Goal: Check status: Check status

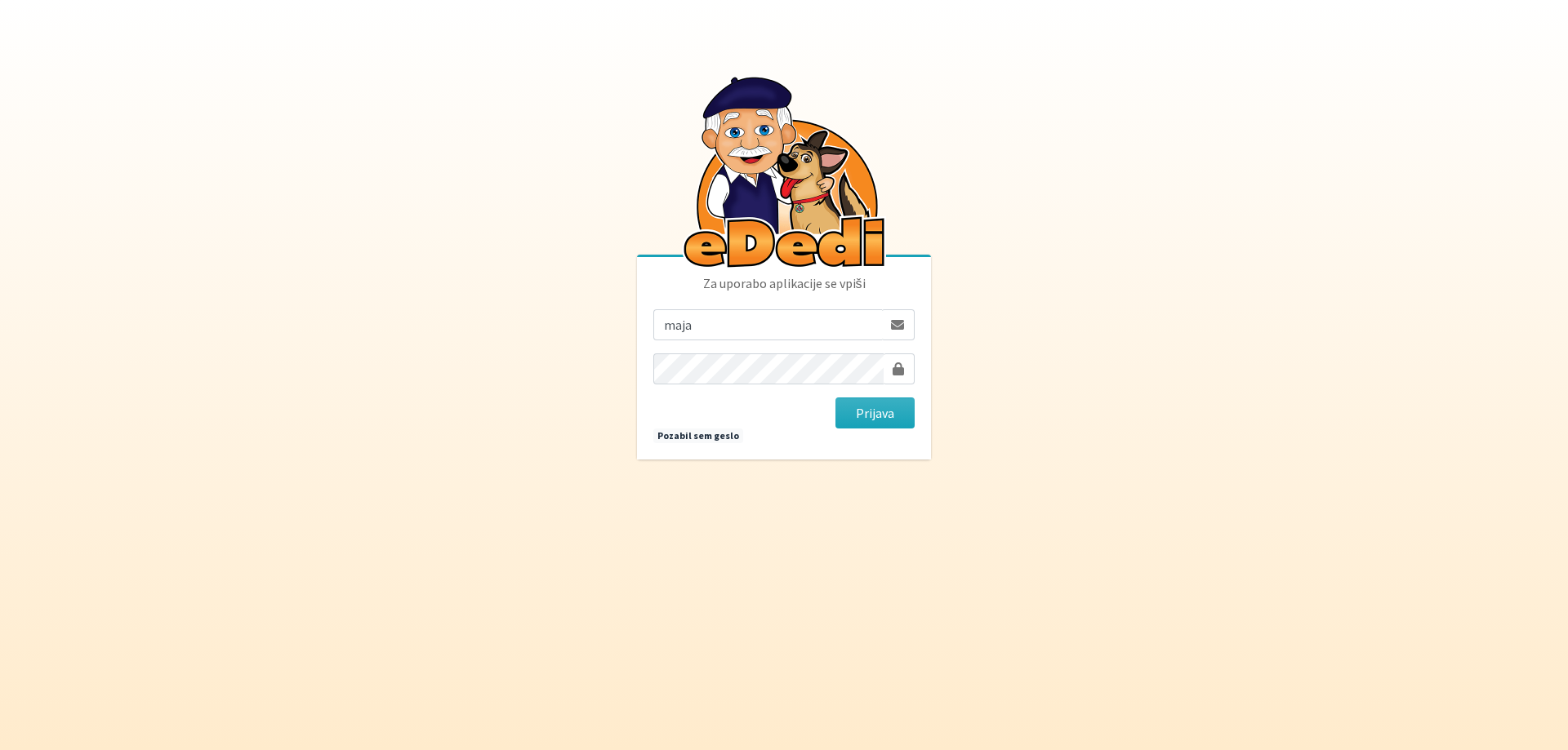
type input "[EMAIL_ADDRESS][DOMAIN_NAME]"
click at [835, 398] on button "Prijava" at bounding box center [875, 413] width 79 height 31
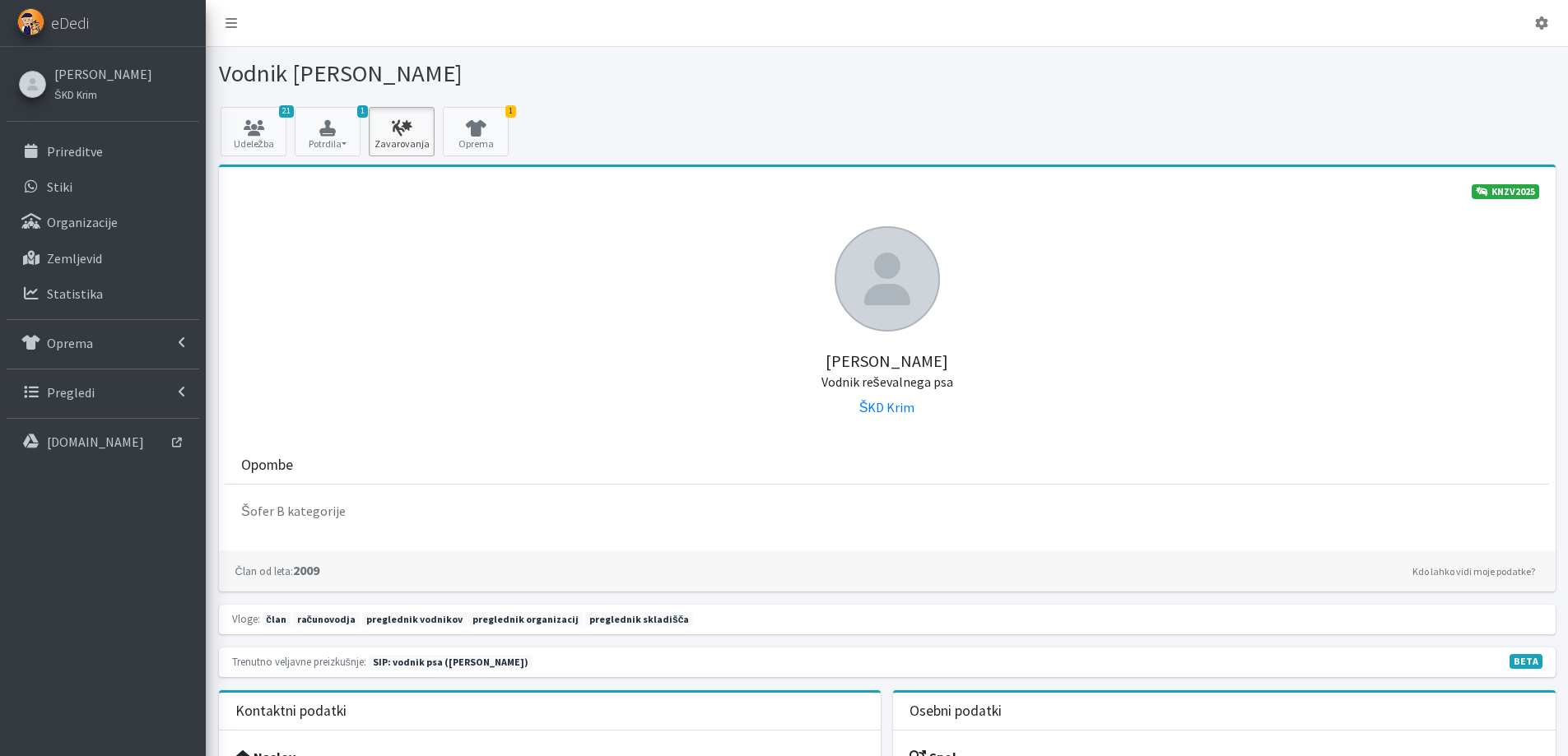
click at [415, 116] on link "Zavarovanja" at bounding box center [402, 131] width 66 height 49
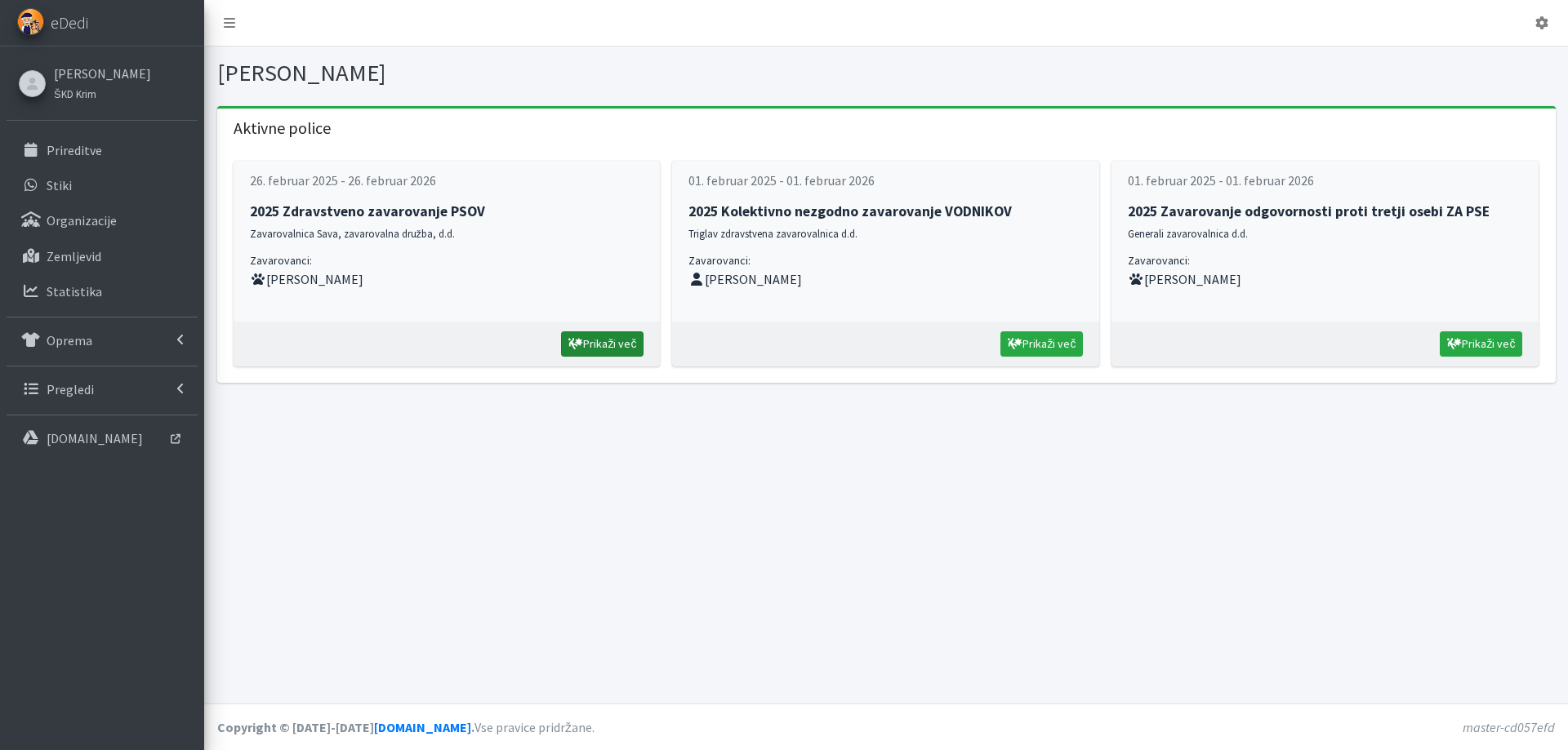
click at [620, 342] on link "Prikaži več" at bounding box center [603, 344] width 83 height 25
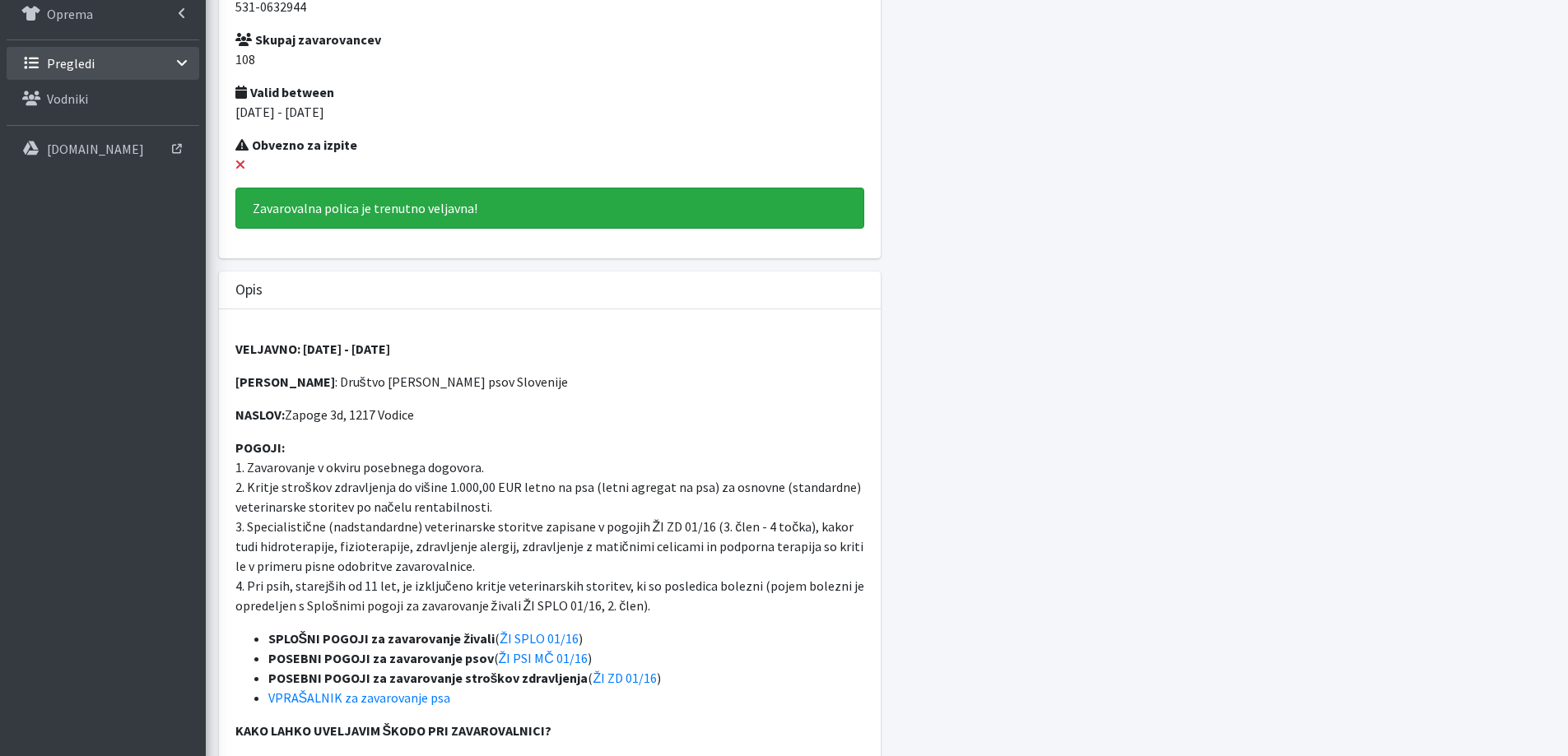
scroll to position [411, 0]
